Goal: Find specific page/section: Find specific page/section

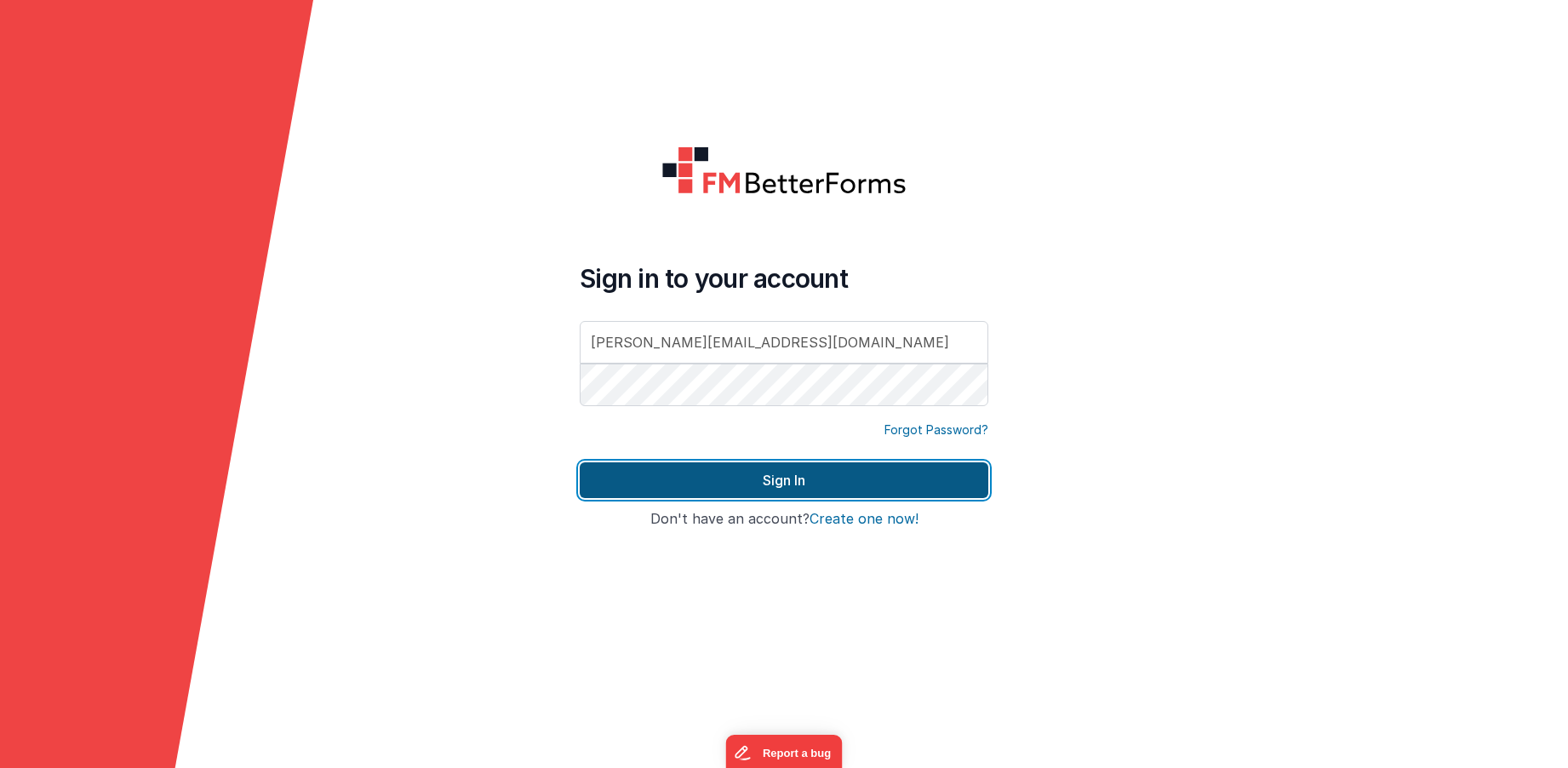
click at [779, 488] on button "Sign In" at bounding box center [784, 480] width 409 height 35
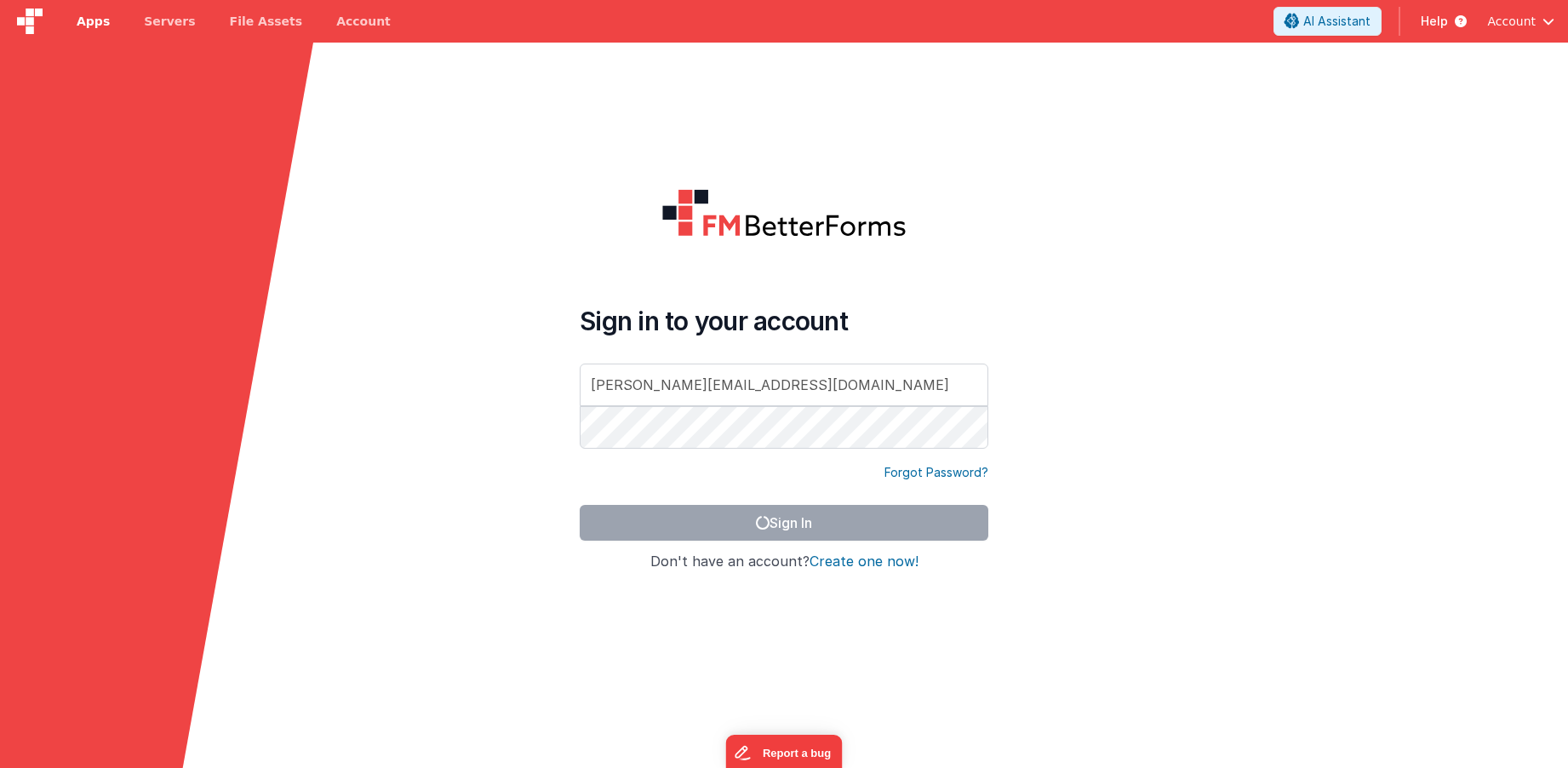
click at [104, 24] on span "Apps" at bounding box center [94, 20] width 34 height 17
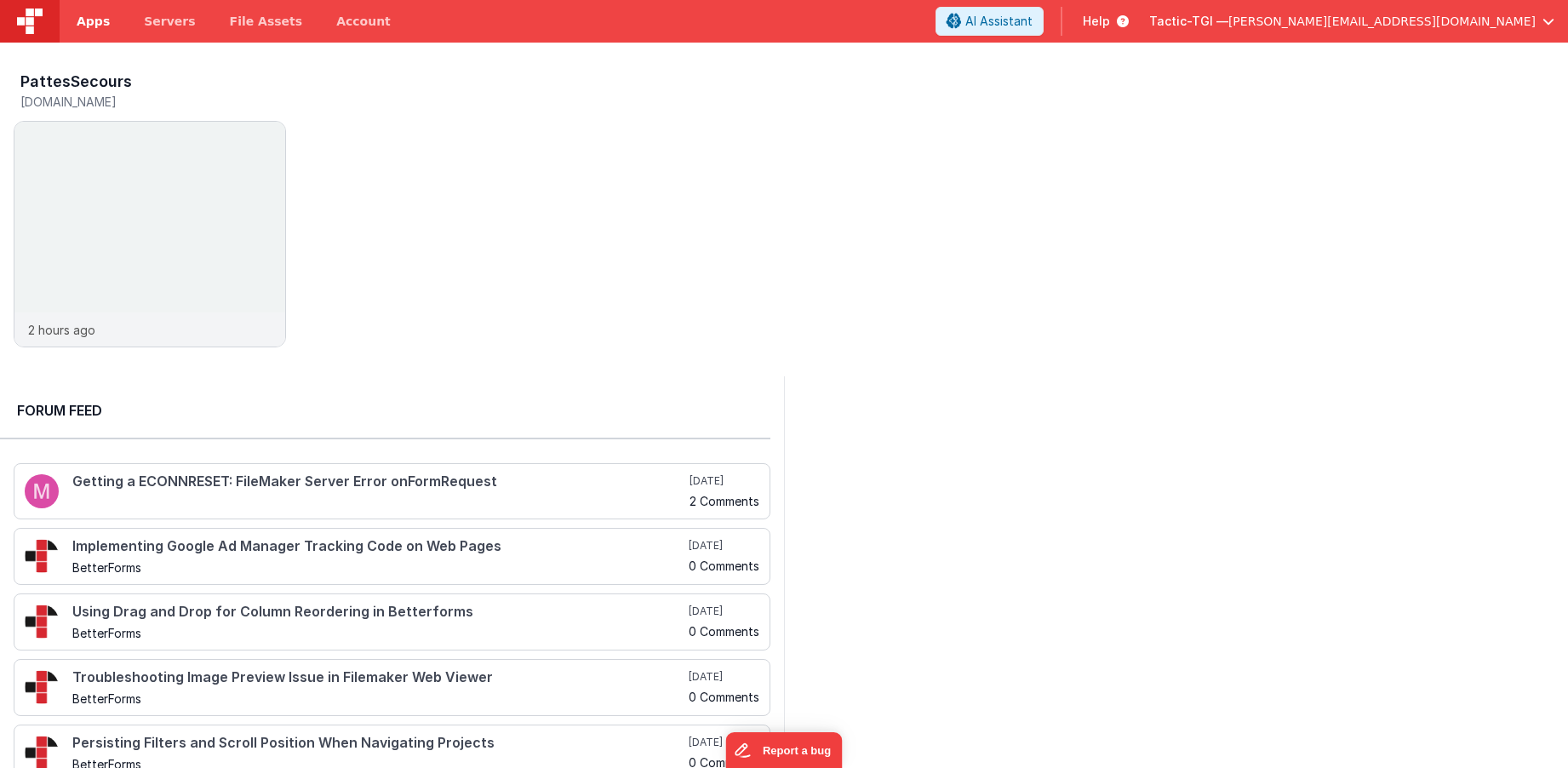
click at [102, 21] on span "Apps" at bounding box center [94, 20] width 34 height 17
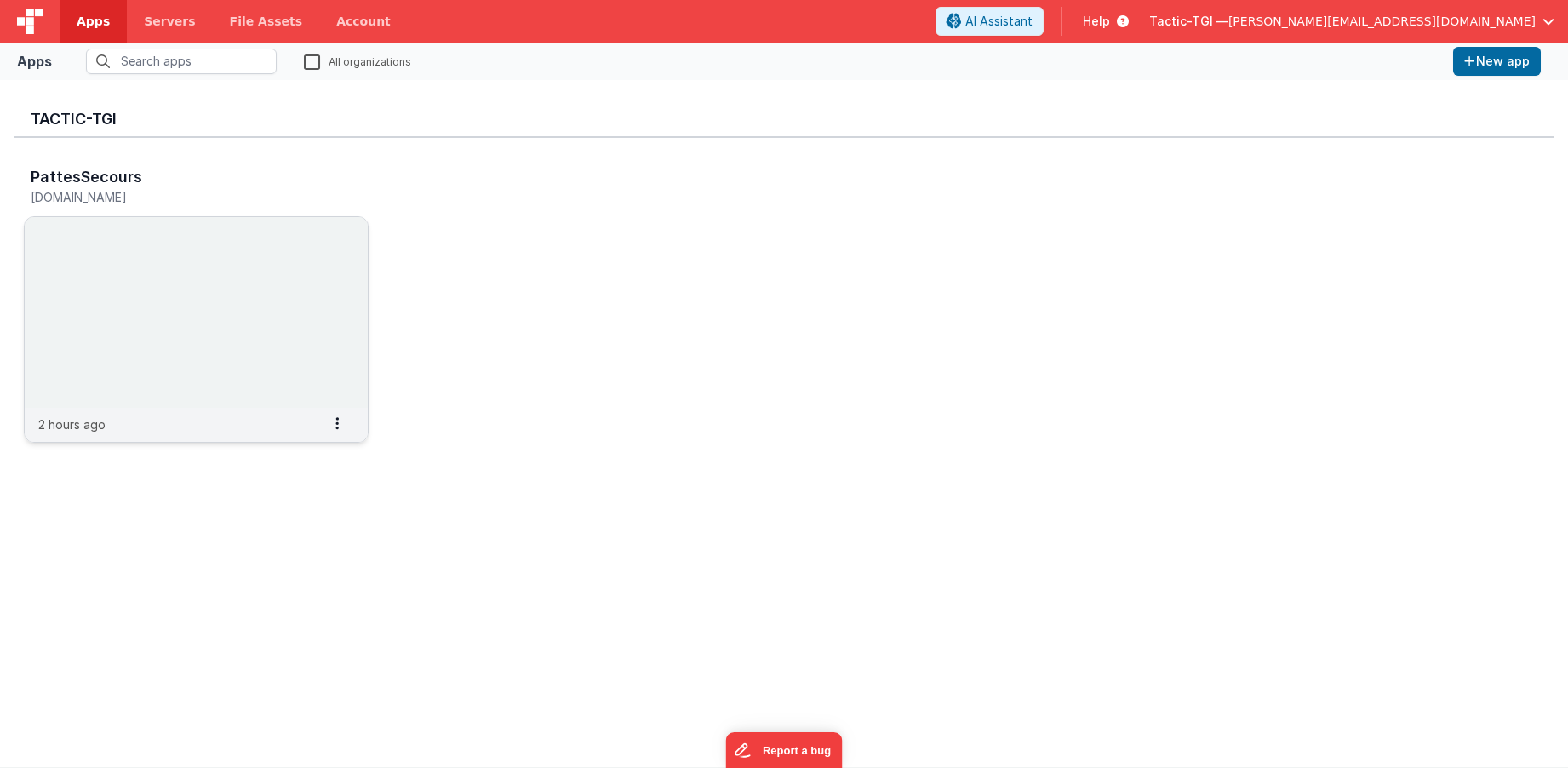
click at [143, 291] on img at bounding box center [196, 312] width 343 height 191
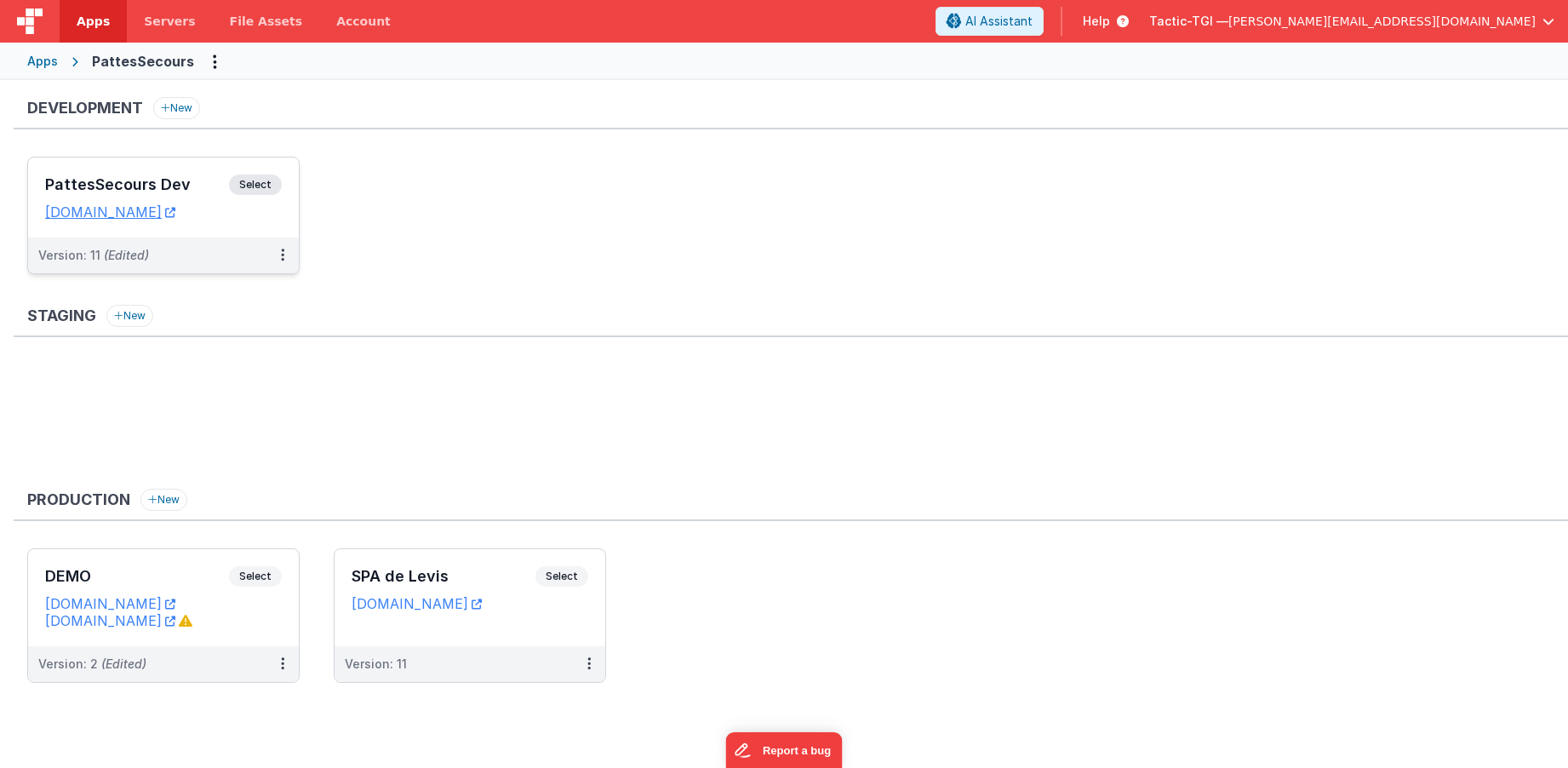
click at [250, 180] on span "Select" at bounding box center [256, 184] width 53 height 20
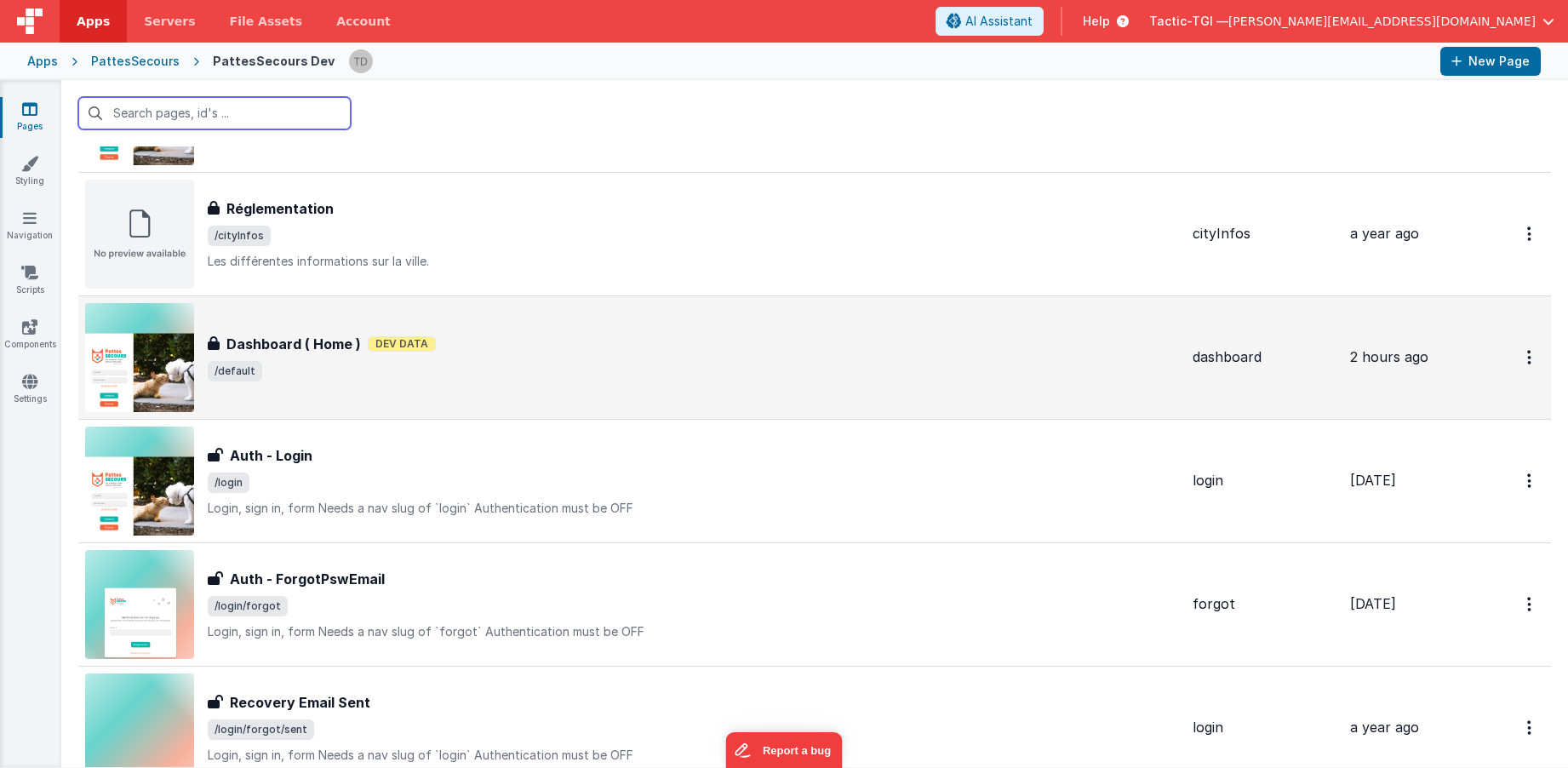
scroll to position [397, 0]
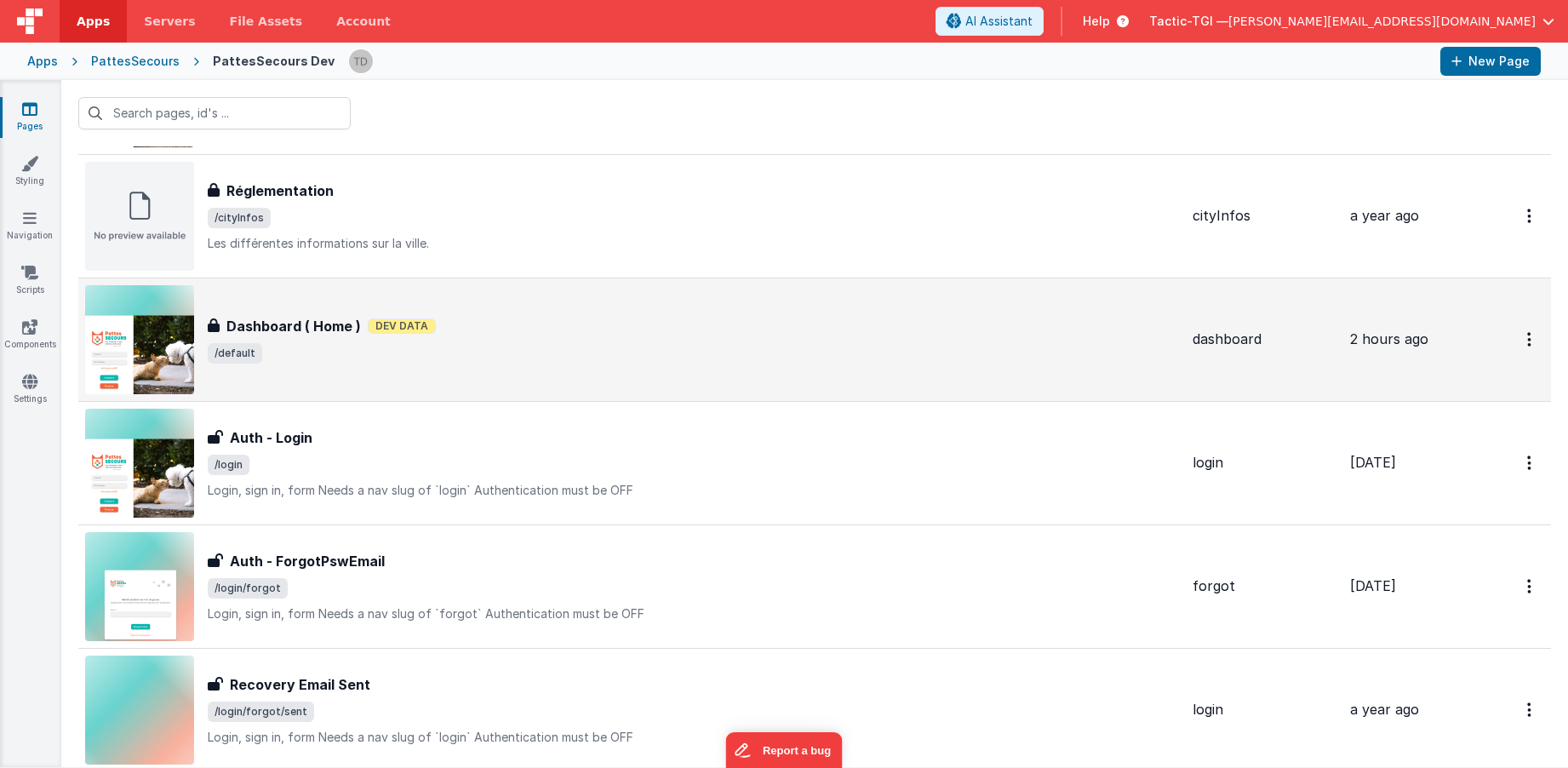
click at [283, 327] on h3 "Dashboard ( Home )" at bounding box center [294, 326] width 134 height 20
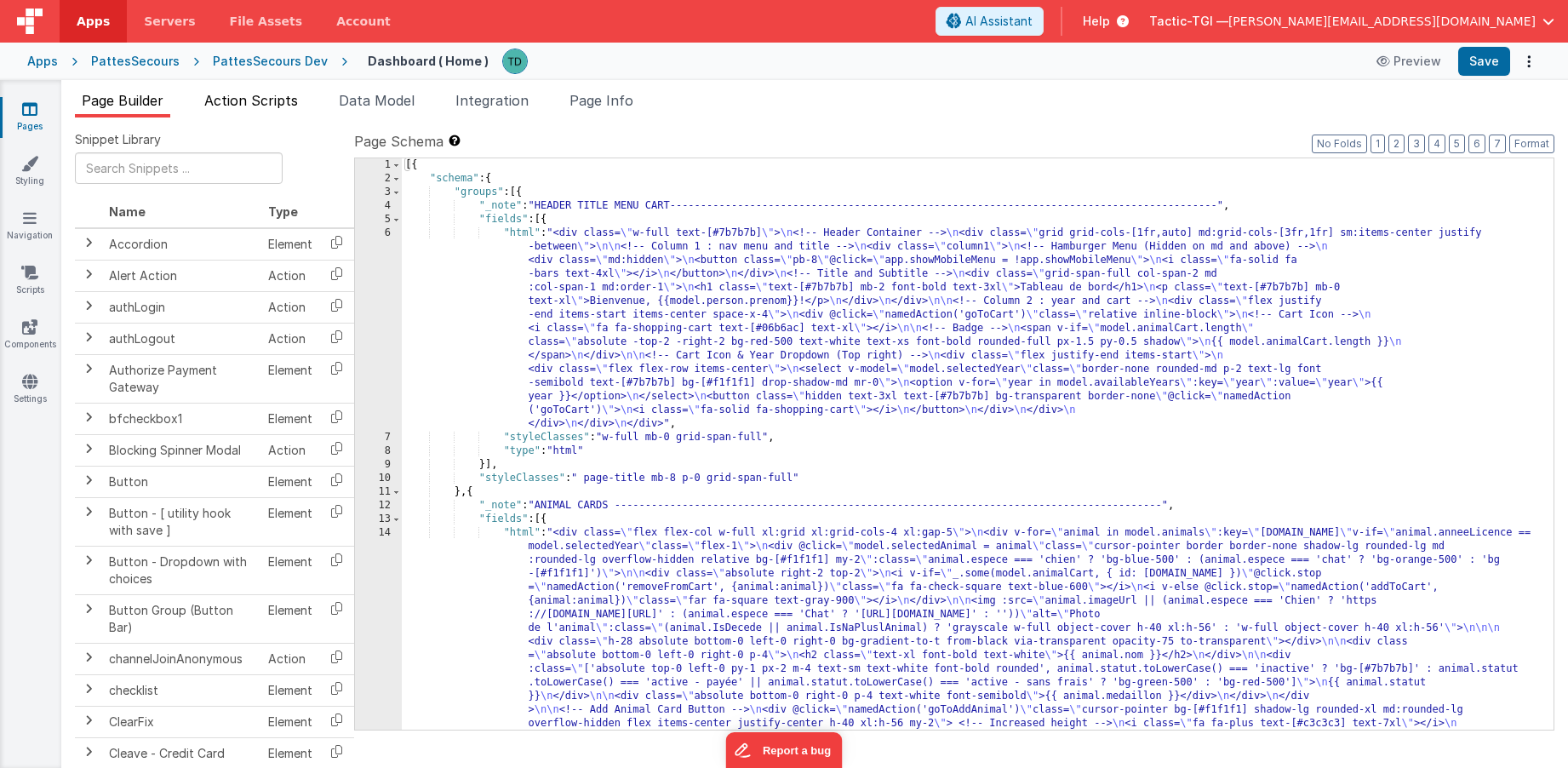
click at [265, 107] on span "Action Scripts" at bounding box center [251, 100] width 94 height 17
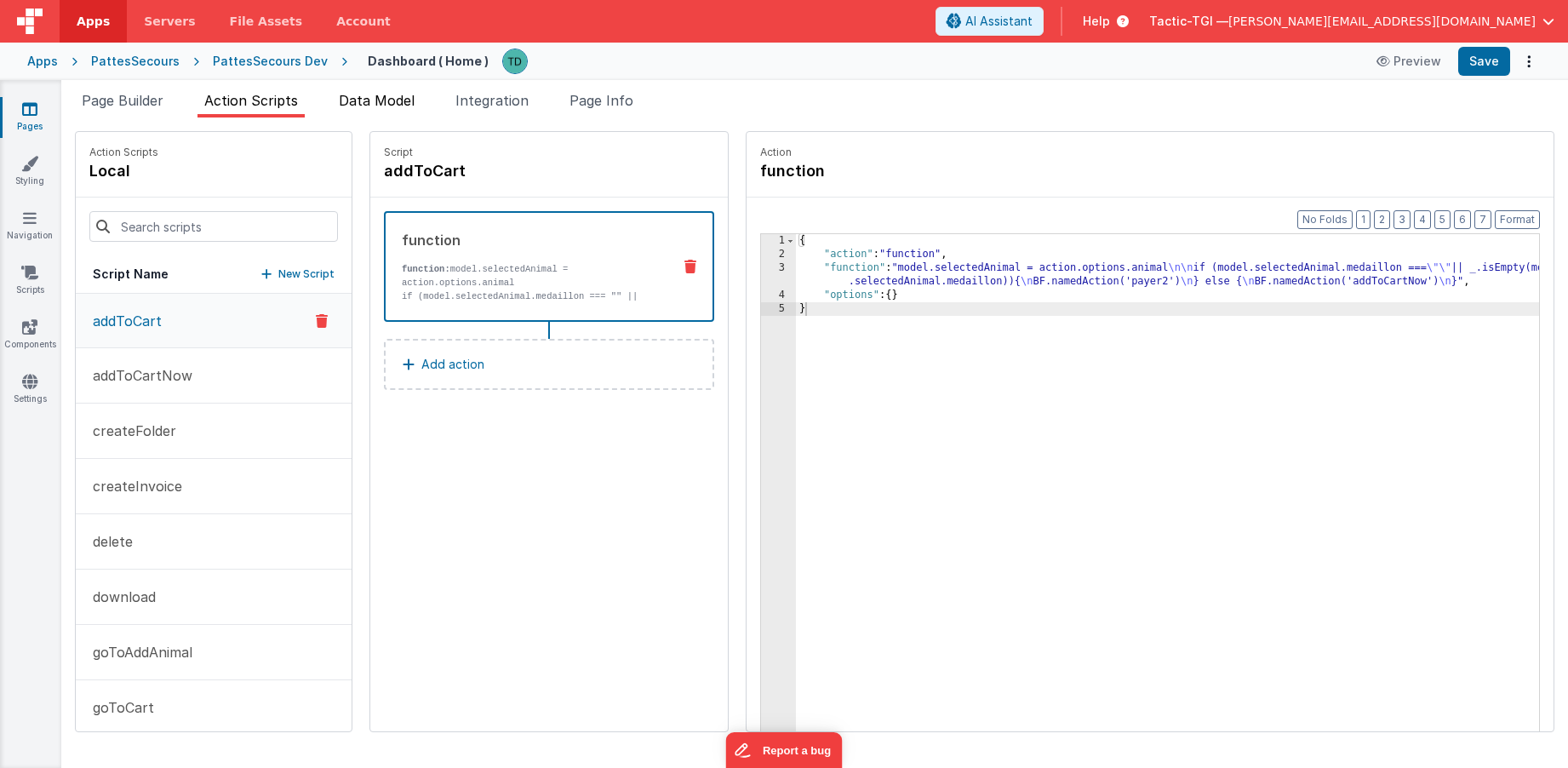
click at [390, 104] on span "Data Model" at bounding box center [377, 100] width 76 height 17
